Goal: Answer question/provide support: Share knowledge or assist other users

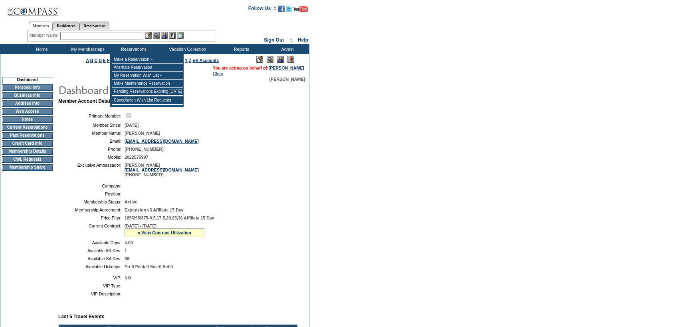
click at [125, 37] on input "text" at bounding box center [101, 36] width 83 height 8
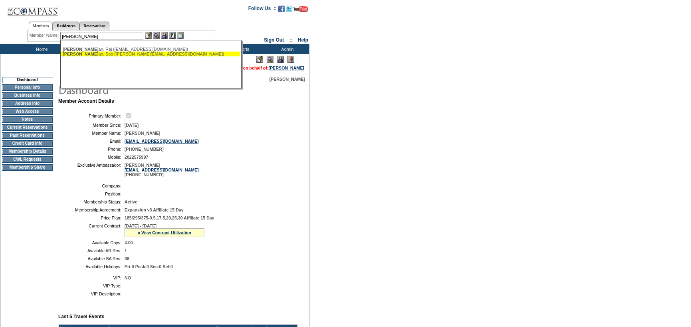
click at [117, 53] on div "Venkates an, Soo (siouxkim@gmail.com)" at bounding box center [151, 54] width 176 height 5
type input "Venkatesan, Soo (siouxkim@gmail.com)"
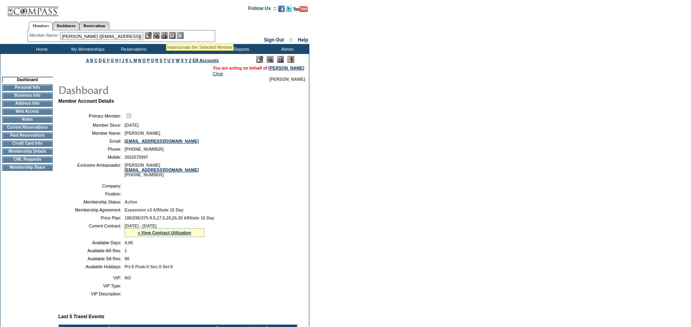
click at [166, 34] on img at bounding box center [164, 35] width 7 height 7
click at [158, 34] on img at bounding box center [156, 35] width 7 height 7
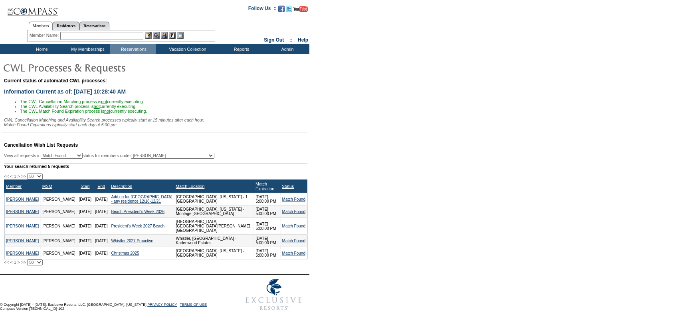
select select "50"
click at [173, 58] on td "Residence Collection" at bounding box center [189, 60] width 63 height 8
